Goal: Task Accomplishment & Management: Complete application form

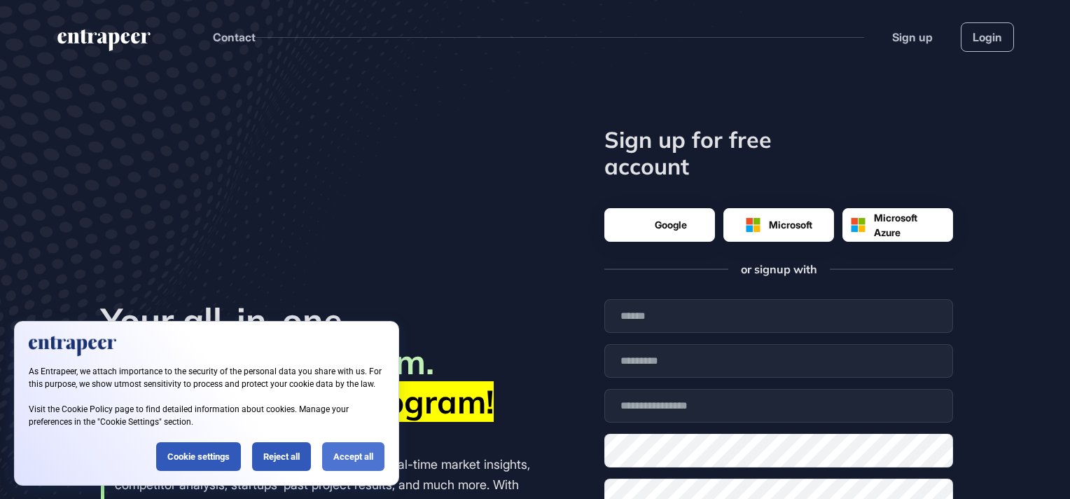
click at [345, 457] on div "Accept all" at bounding box center [353, 456] width 62 height 29
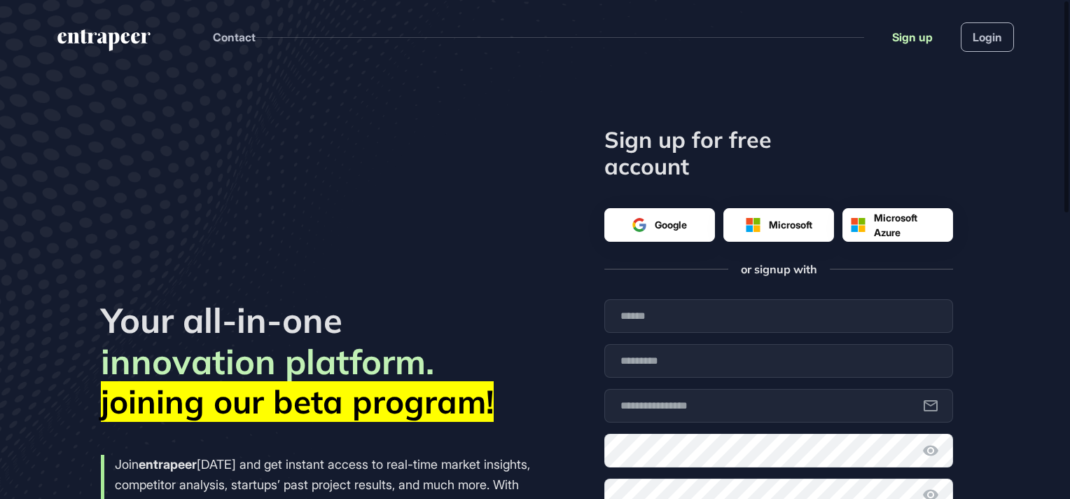
click at [901, 33] on link "Sign up" at bounding box center [913, 37] width 41 height 17
click at [977, 39] on link "Login" at bounding box center [987, 36] width 53 height 29
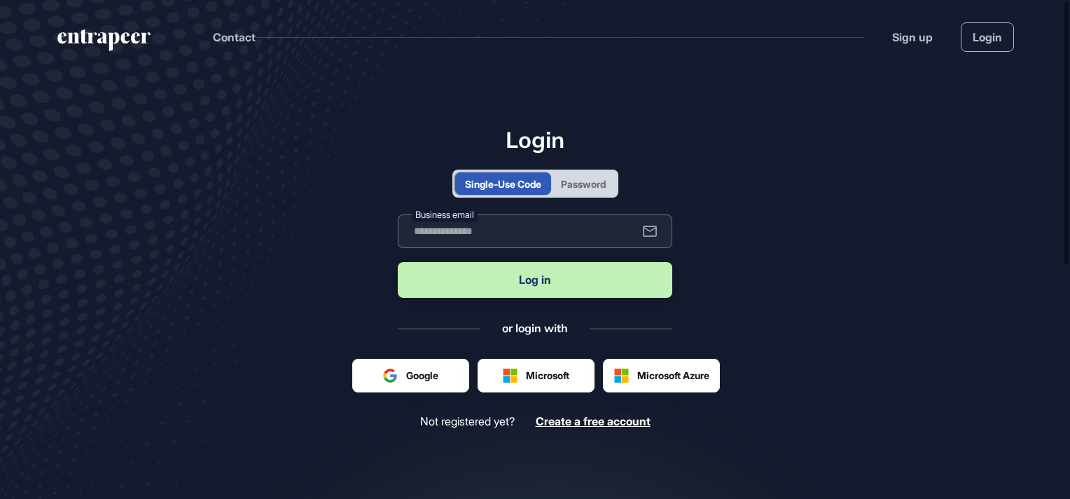
click at [493, 233] on input "text" at bounding box center [535, 231] width 275 height 34
type input "**********"
click at [539, 280] on button "Log in" at bounding box center [535, 280] width 275 height 36
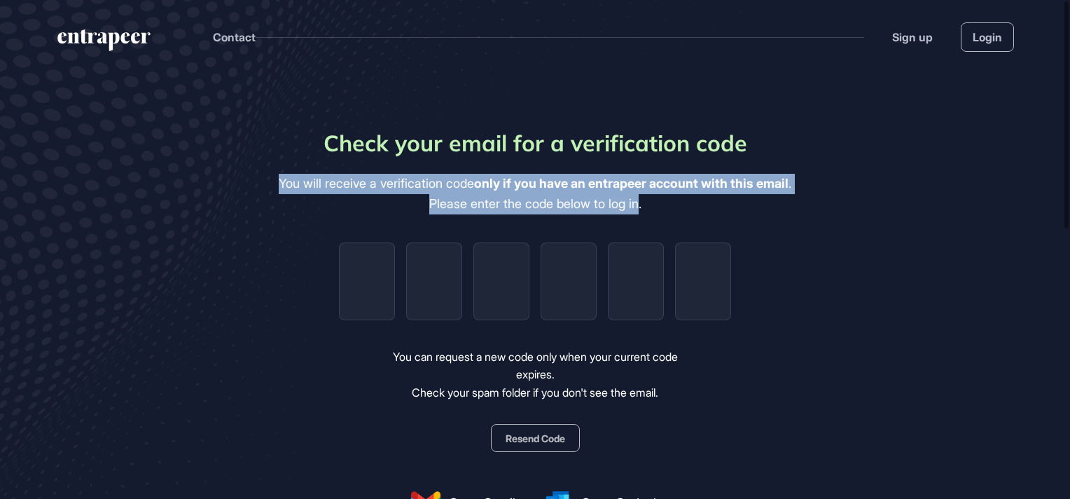
drag, startPoint x: 271, startPoint y: 179, endPoint x: 640, endPoint y: 204, distance: 370.0
click at [640, 204] on div "You will receive a verification code only if you have an entrapeer account with…" at bounding box center [535, 194] width 513 height 41
drag, startPoint x: 640, startPoint y: 204, endPoint x: 619, endPoint y: 199, distance: 21.6
copy div "You will receive a verification code only if you have an entrapeer account with…"
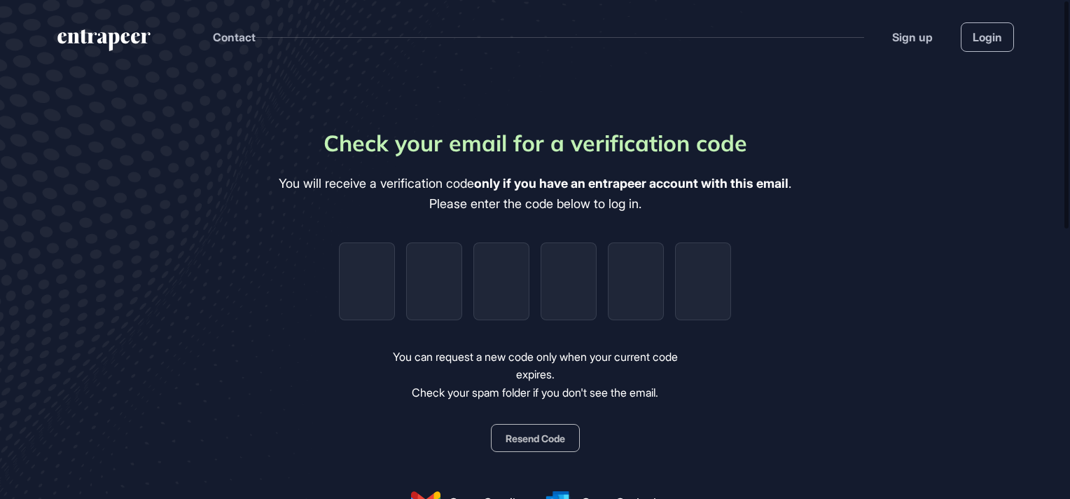
drag, startPoint x: 51, startPoint y: 35, endPoint x: 146, endPoint y: 39, distance: 95.4
click at [134, 38] on header "Contact Sign up Login" at bounding box center [535, 34] width 1070 height 68
drag, startPoint x: 153, startPoint y: 40, endPoint x: 48, endPoint y: 39, distance: 104.4
click at [48, 39] on header "Contact Sign up Login" at bounding box center [535, 34] width 1070 height 68
click at [530, 441] on button "Resend Code" at bounding box center [535, 438] width 89 height 28
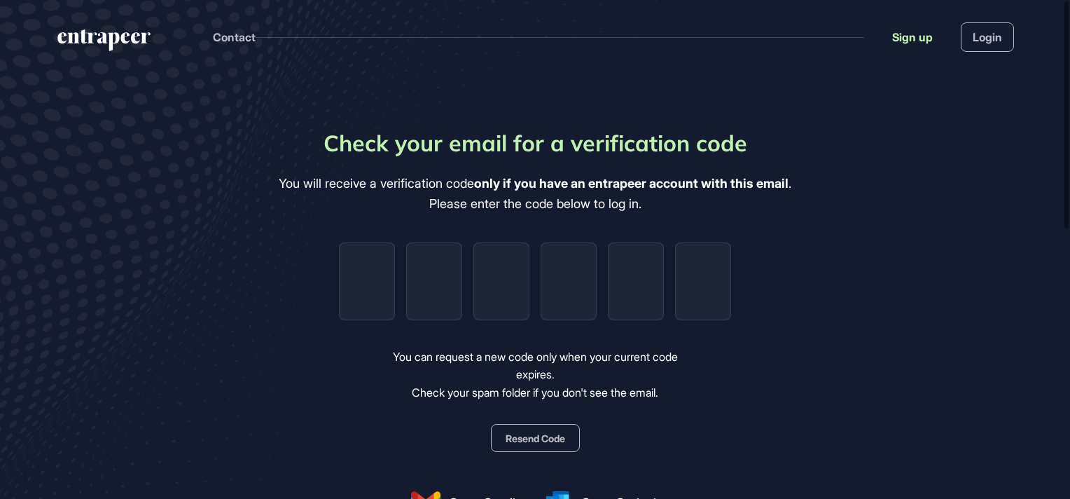
click at [915, 36] on link "Sign up" at bounding box center [913, 37] width 41 height 17
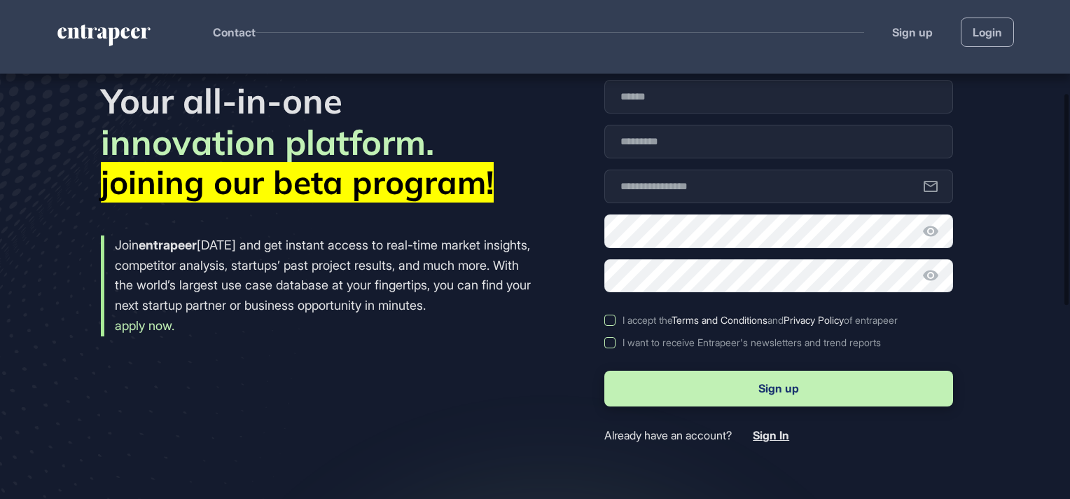
scroll to position [149, 0]
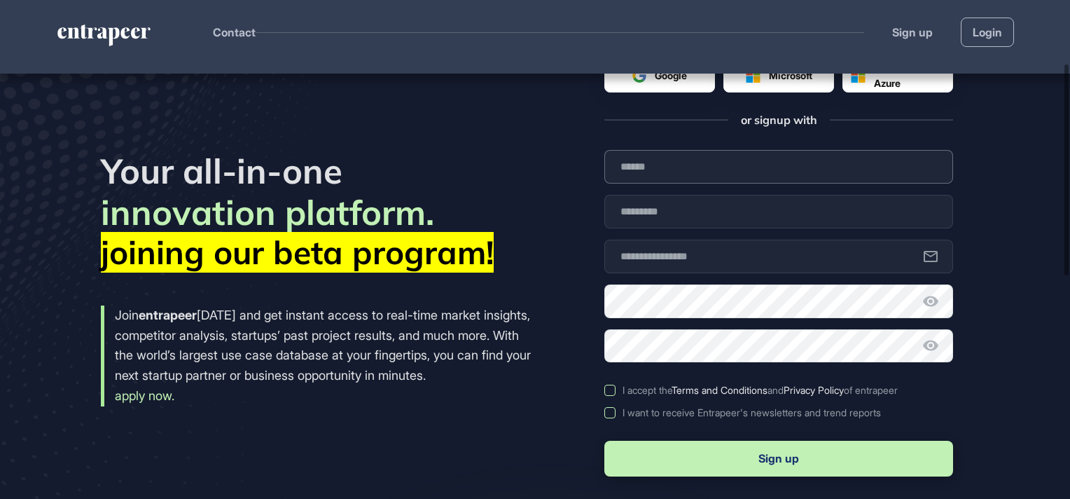
click at [666, 163] on input "text" at bounding box center [779, 167] width 349 height 34
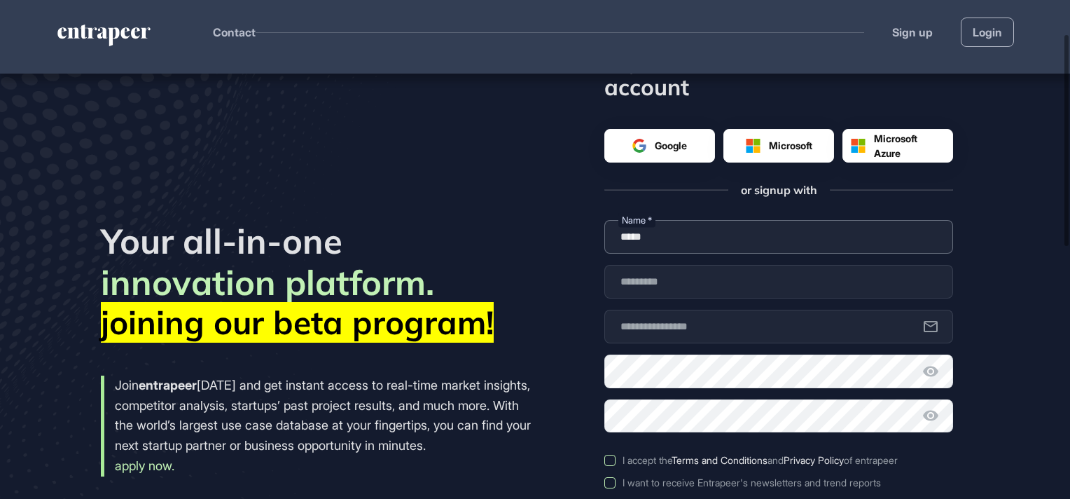
type input "*****"
click at [632, 277] on input "text" at bounding box center [779, 282] width 349 height 34
type input "******"
click at [614, 329] on input "text" at bounding box center [779, 327] width 349 height 34
type input "**********"
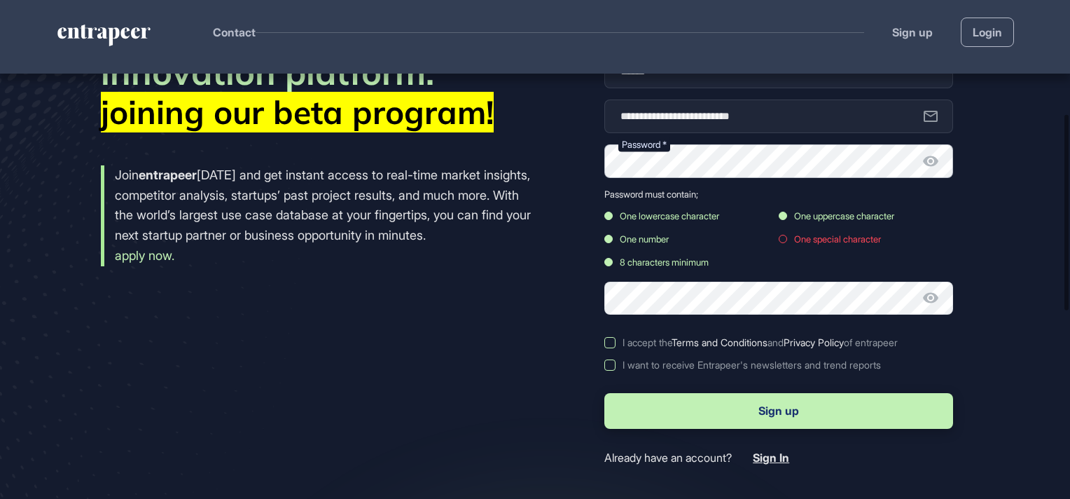
scroll to position [289, 0]
click at [670, 299] on form "**********" at bounding box center [779, 237] width 349 height 455
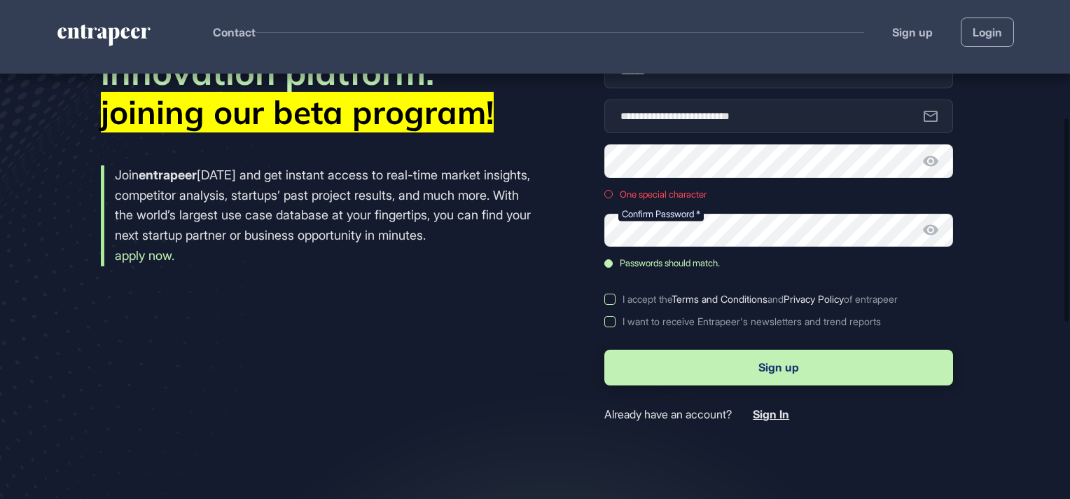
click at [607, 303] on label "I accept the Terms and Conditions and Privacy Policy of entrapeer" at bounding box center [779, 299] width 349 height 11
click at [609, 322] on label "I want to receive Entrapeer's newsletters and trend reports" at bounding box center [779, 321] width 349 height 11
drag, startPoint x: 721, startPoint y: 193, endPoint x: 621, endPoint y: 191, distance: 100.2
click at [621, 191] on div "One special character" at bounding box center [692, 194] width 174 height 11
copy div "One special character"
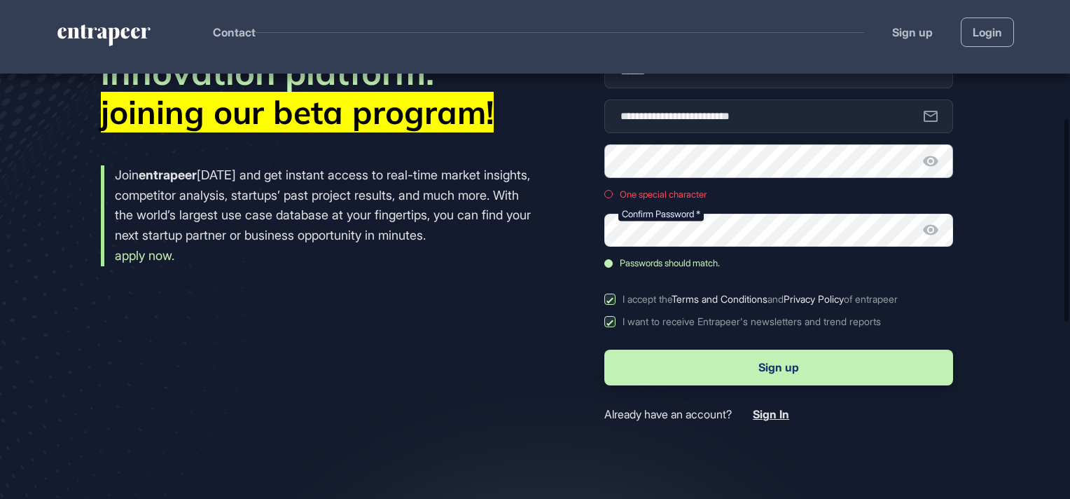
click at [527, 135] on div "**********" at bounding box center [535, 129] width 869 height 584
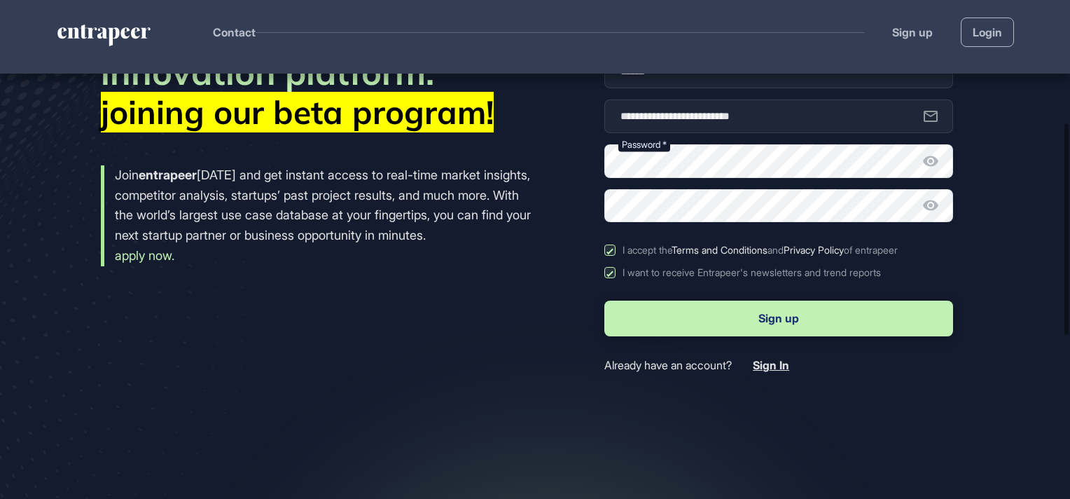
click at [925, 161] on icon at bounding box center [930, 161] width 15 height 11
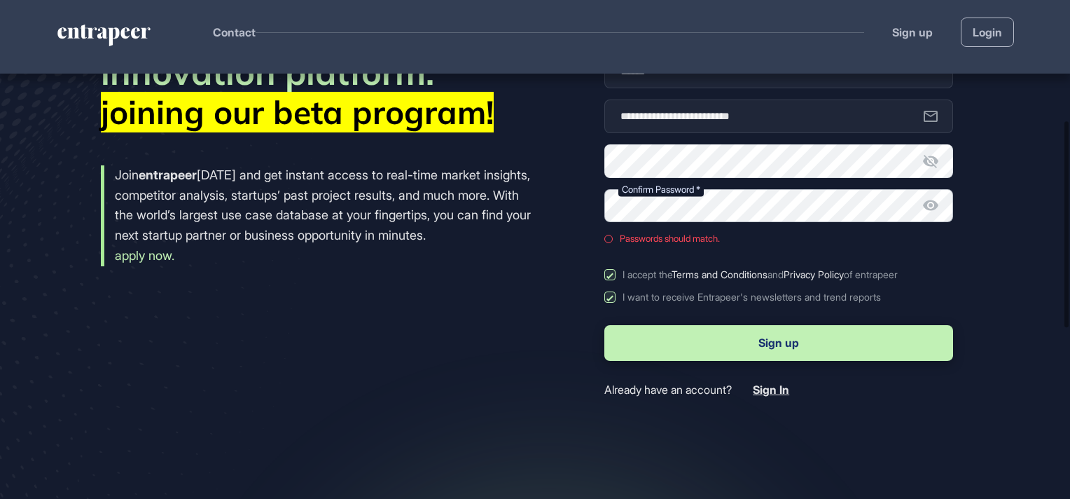
click at [584, 189] on div "**********" at bounding box center [535, 117] width 869 height 560
click at [734, 334] on button "Sign up" at bounding box center [779, 343] width 349 height 36
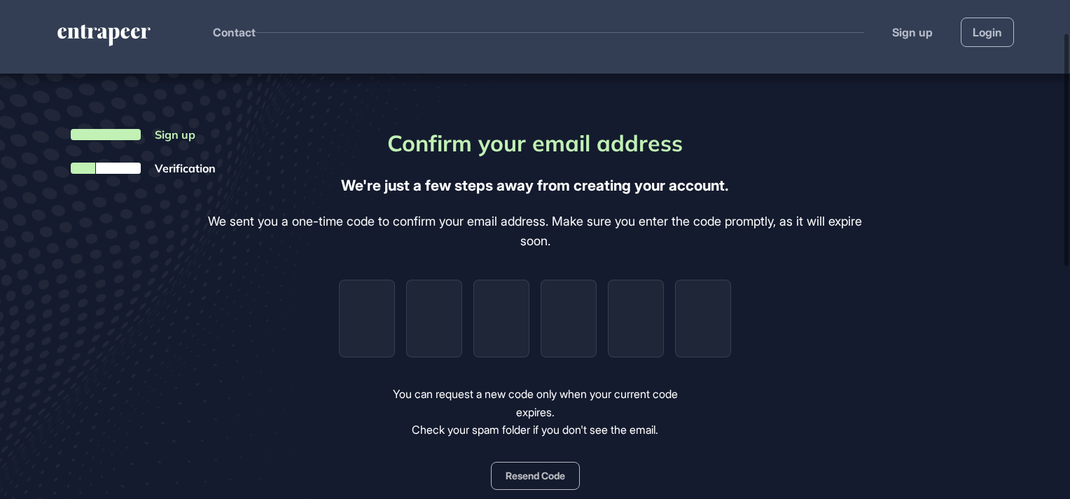
scroll to position [70, 0]
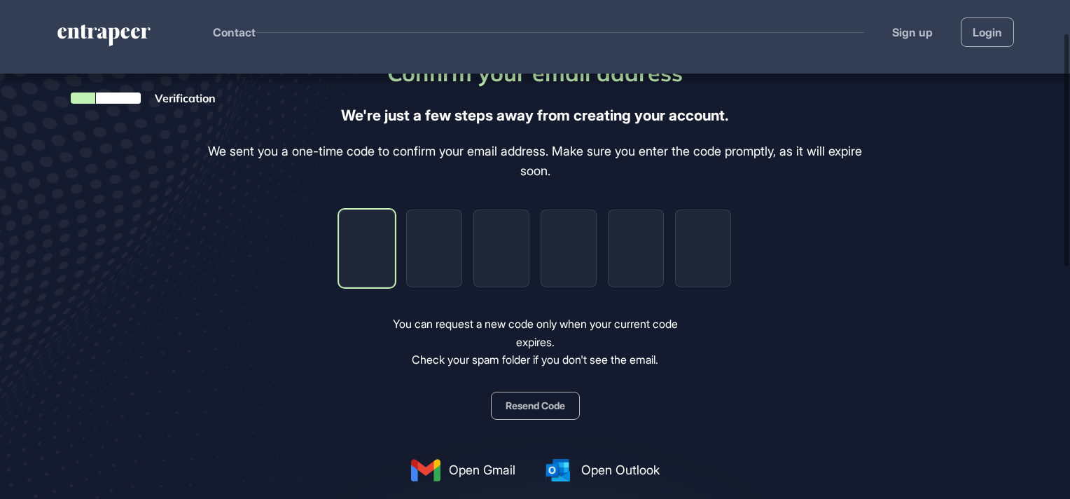
click at [384, 233] on input "tel" at bounding box center [367, 248] width 56 height 78
type input "*"
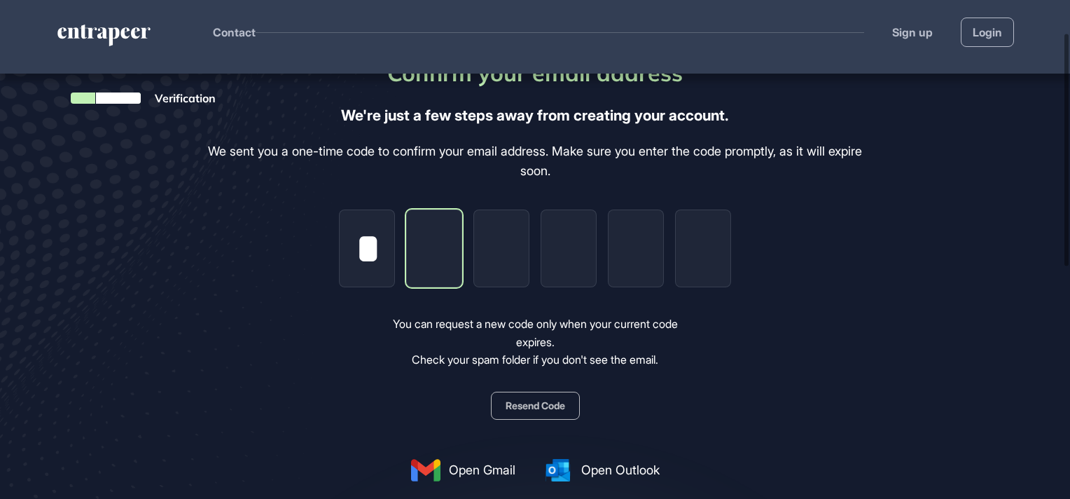
type input "*"
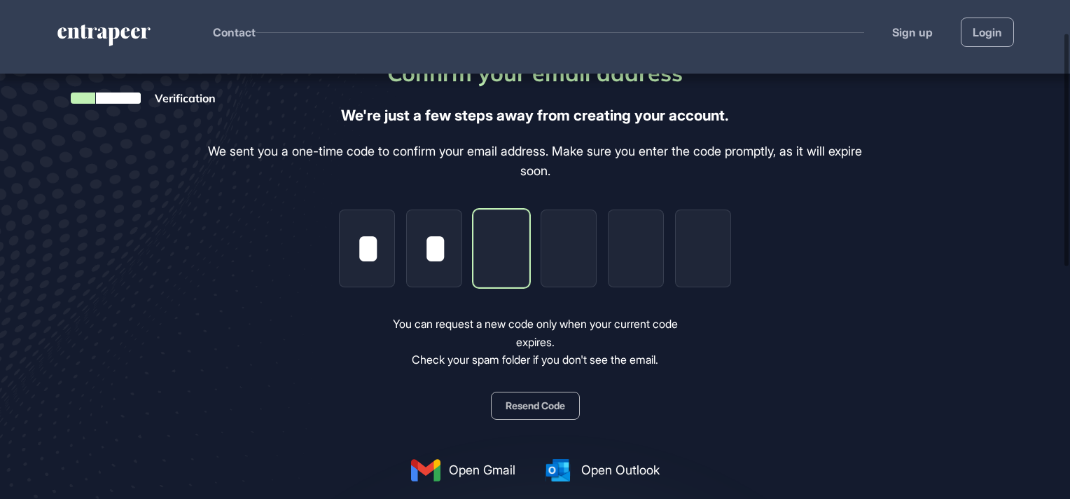
type input "*"
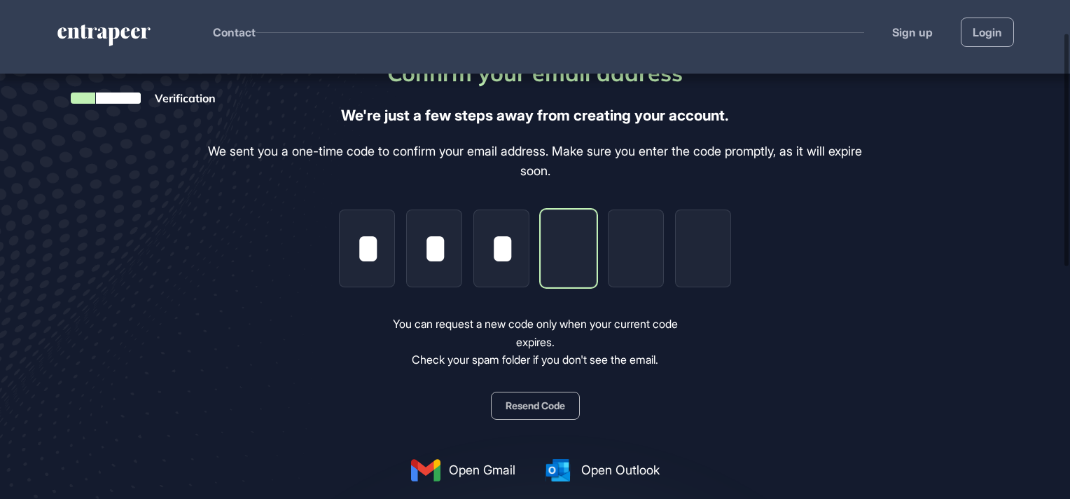
type input "*"
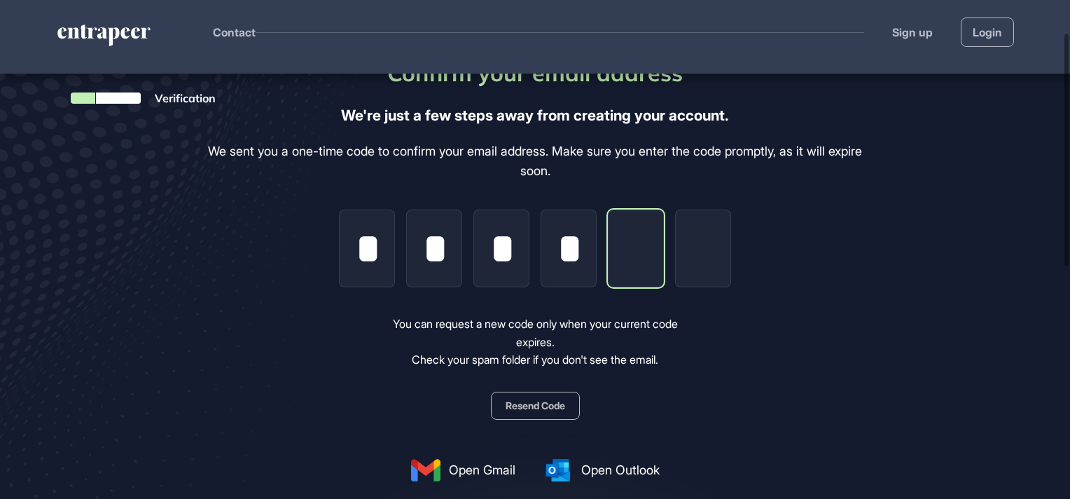
type input "*"
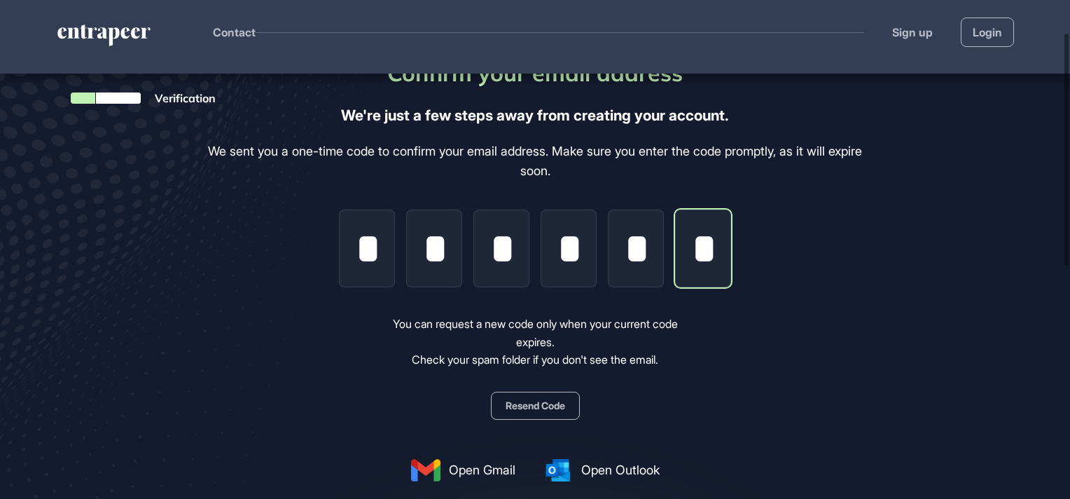
scroll to position [0, 1]
type input "*"
click at [790, 291] on div "Confirm your email address We're just a few steps away from creating your accou…" at bounding box center [535, 268] width 677 height 425
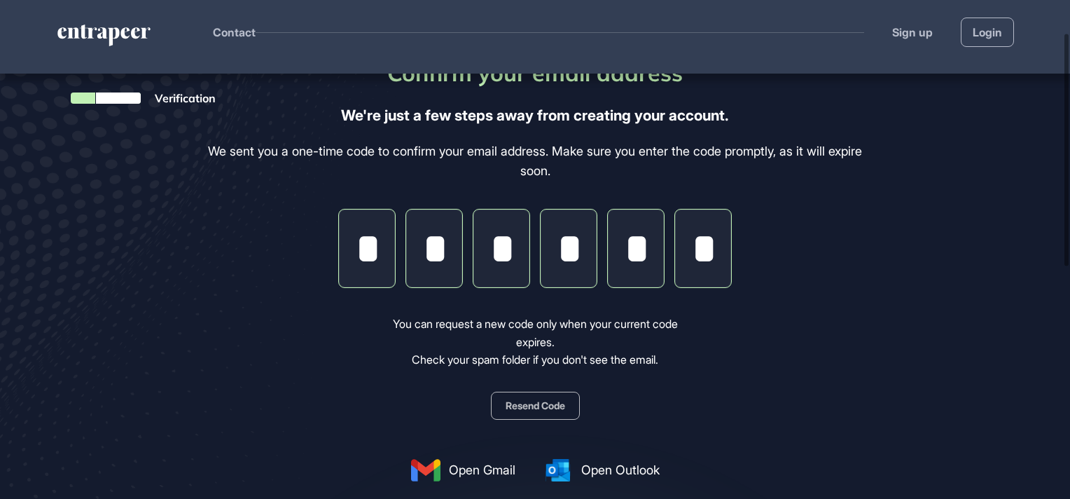
click at [828, 258] on div "Confirm your email address We're just a few steps away from creating your accou…" at bounding box center [535, 268] width 677 height 425
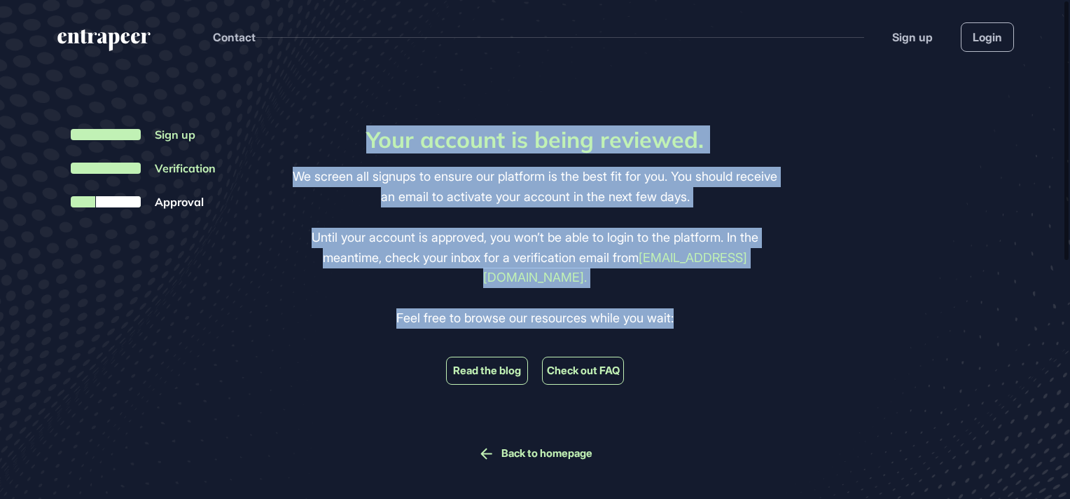
drag, startPoint x: 364, startPoint y: 135, endPoint x: 678, endPoint y: 296, distance: 353.7
click at [678, 296] on div "Your account is being reviewed. We screen all signups to ensure our platform is…" at bounding box center [536, 294] width 494 height 336
drag, startPoint x: 678, startPoint y: 296, endPoint x: 658, endPoint y: 298, distance: 20.4
copy div "Your account is being reviewed. We screen all signups to ensure our platform is…"
